Goal: Task Accomplishment & Management: Use online tool/utility

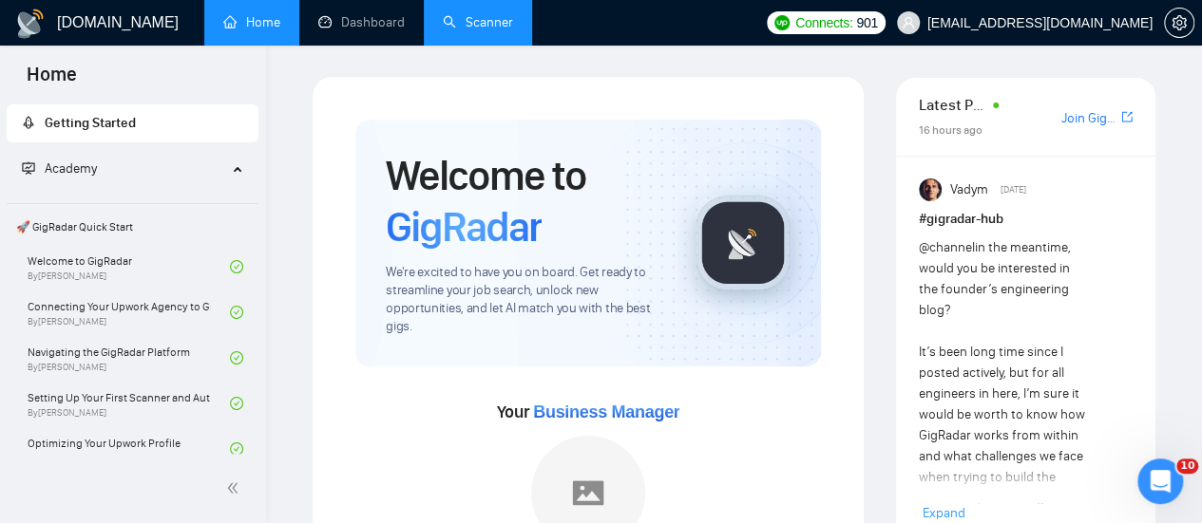
click at [462, 26] on link "Scanner" at bounding box center [478, 22] width 70 height 16
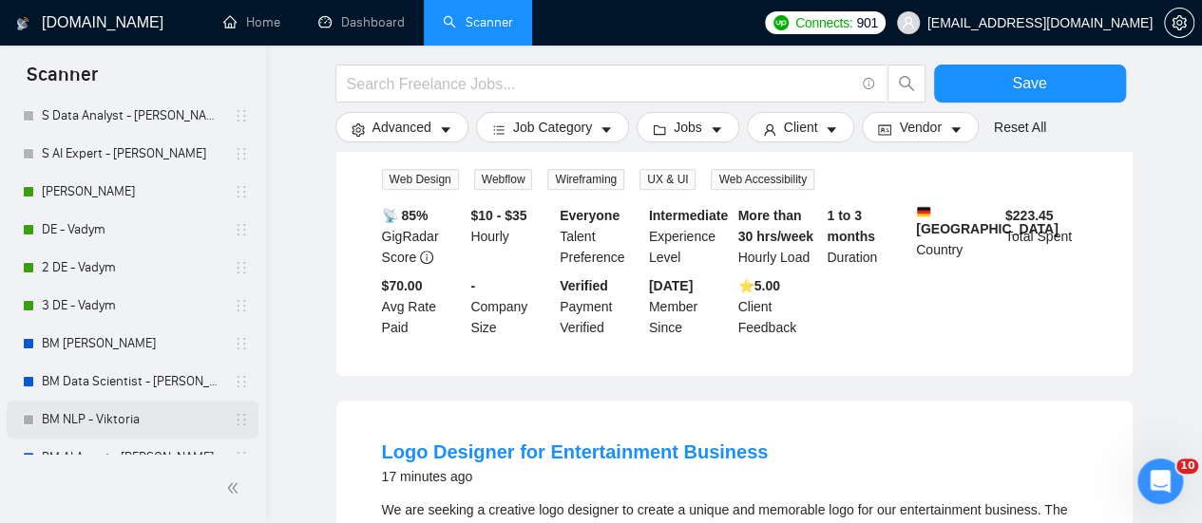
scroll to position [285, 0]
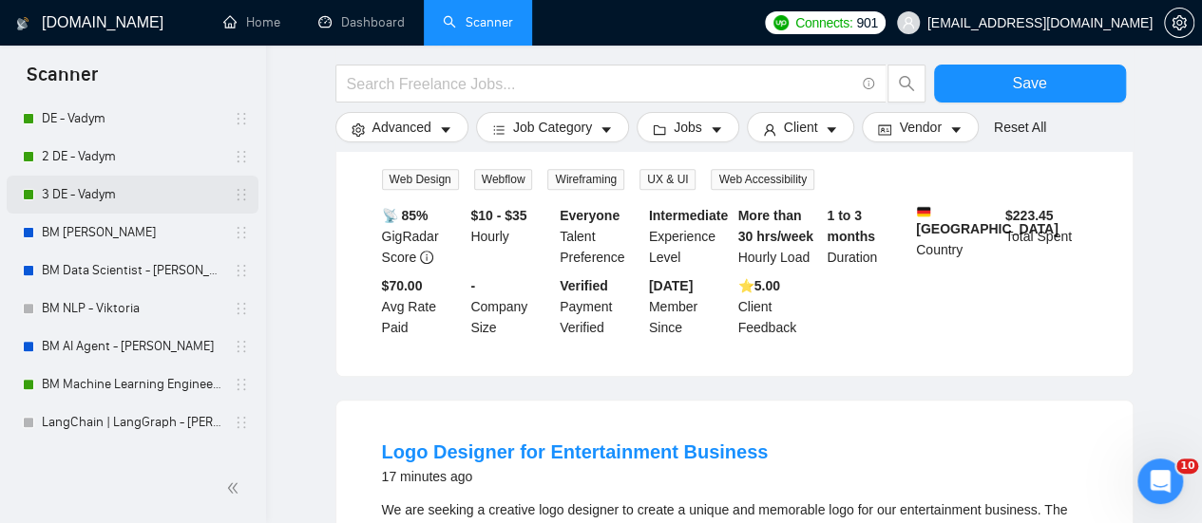
click at [130, 184] on link "3 DE - Vadym" at bounding box center [132, 195] width 180 height 38
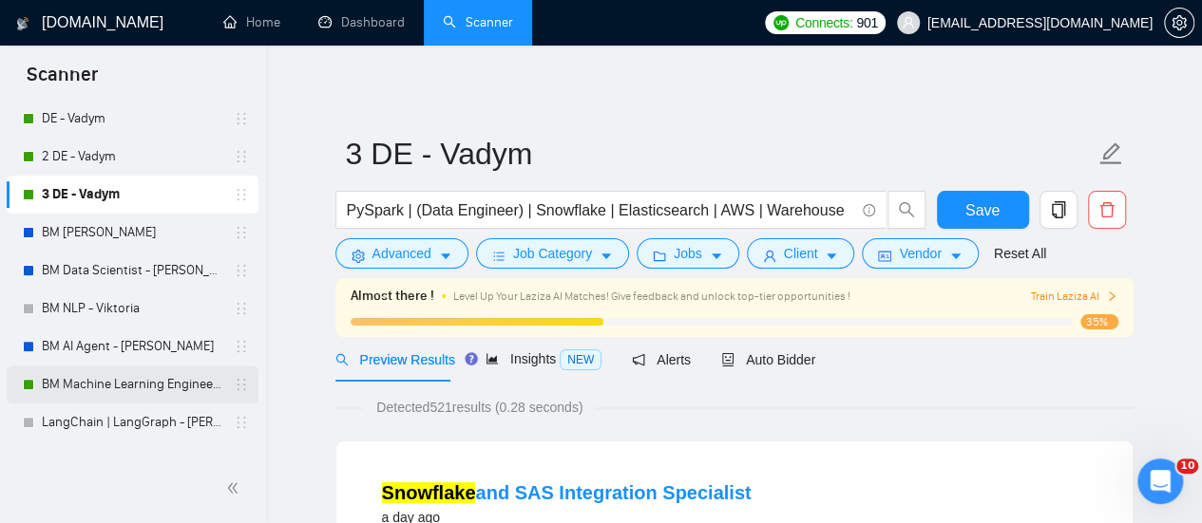
click at [108, 379] on link "BM Machine Learning Engineer - [PERSON_NAME]" at bounding box center [132, 385] width 180 height 38
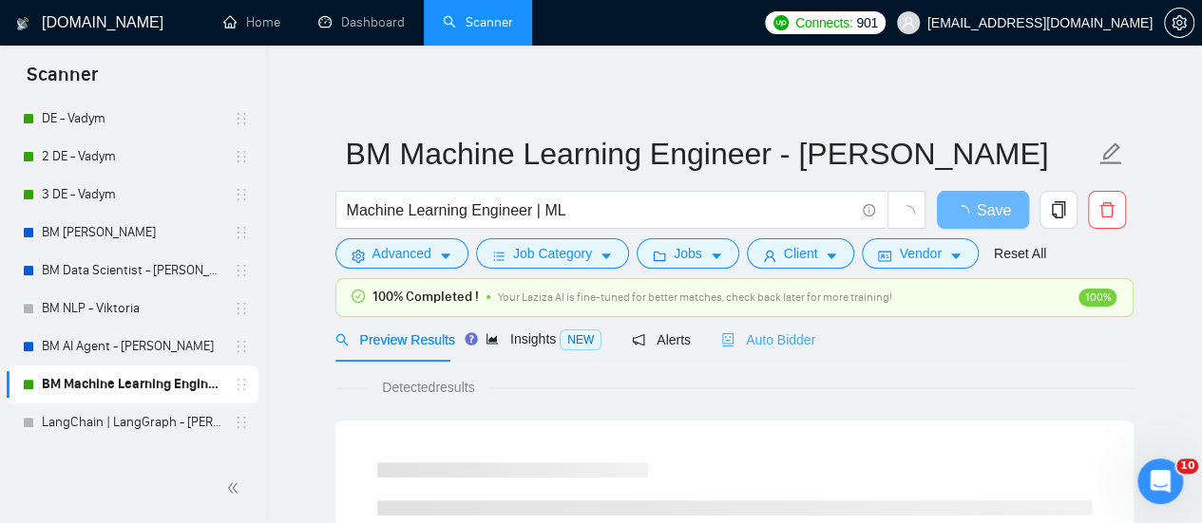
click at [727, 352] on div "Preview Results Insights NEW Alerts Auto Bidder" at bounding box center [575, 339] width 481 height 45
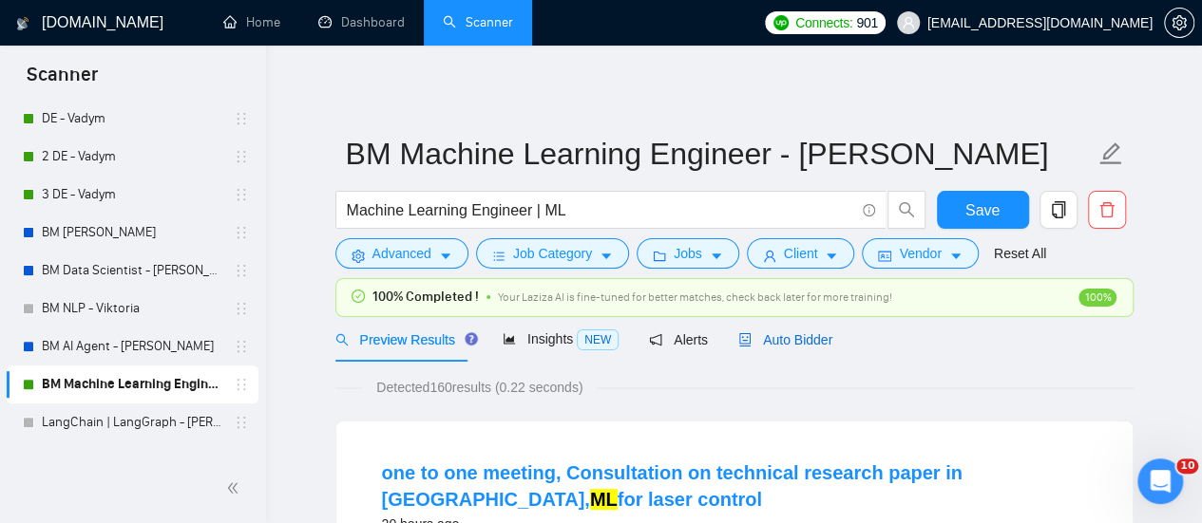
click at [738, 349] on div "Auto Bidder" at bounding box center [785, 340] width 94 height 21
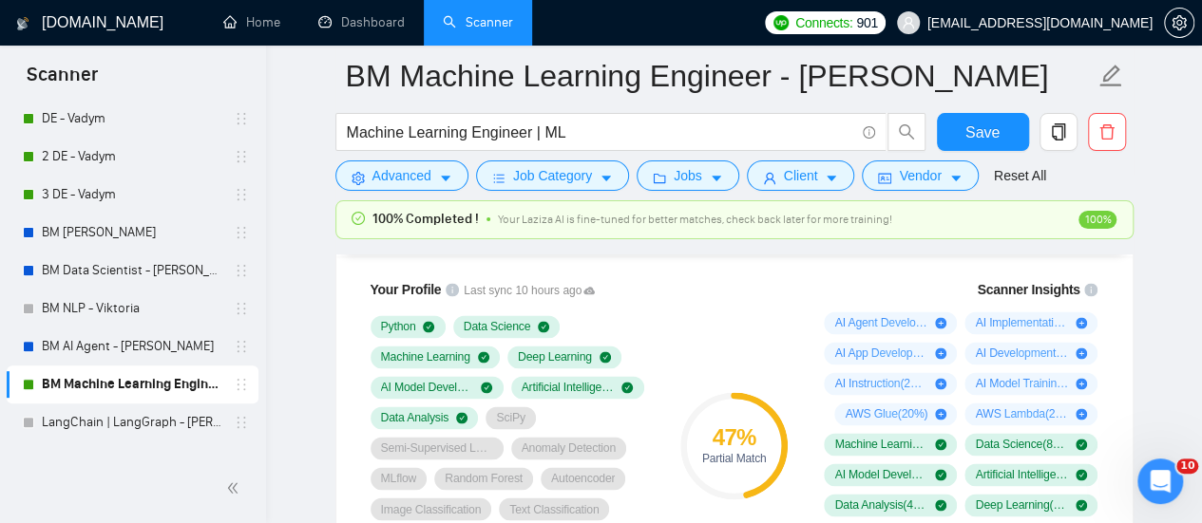
scroll to position [1235, 0]
